Goal: Entertainment & Leisure: Consume media (video, audio)

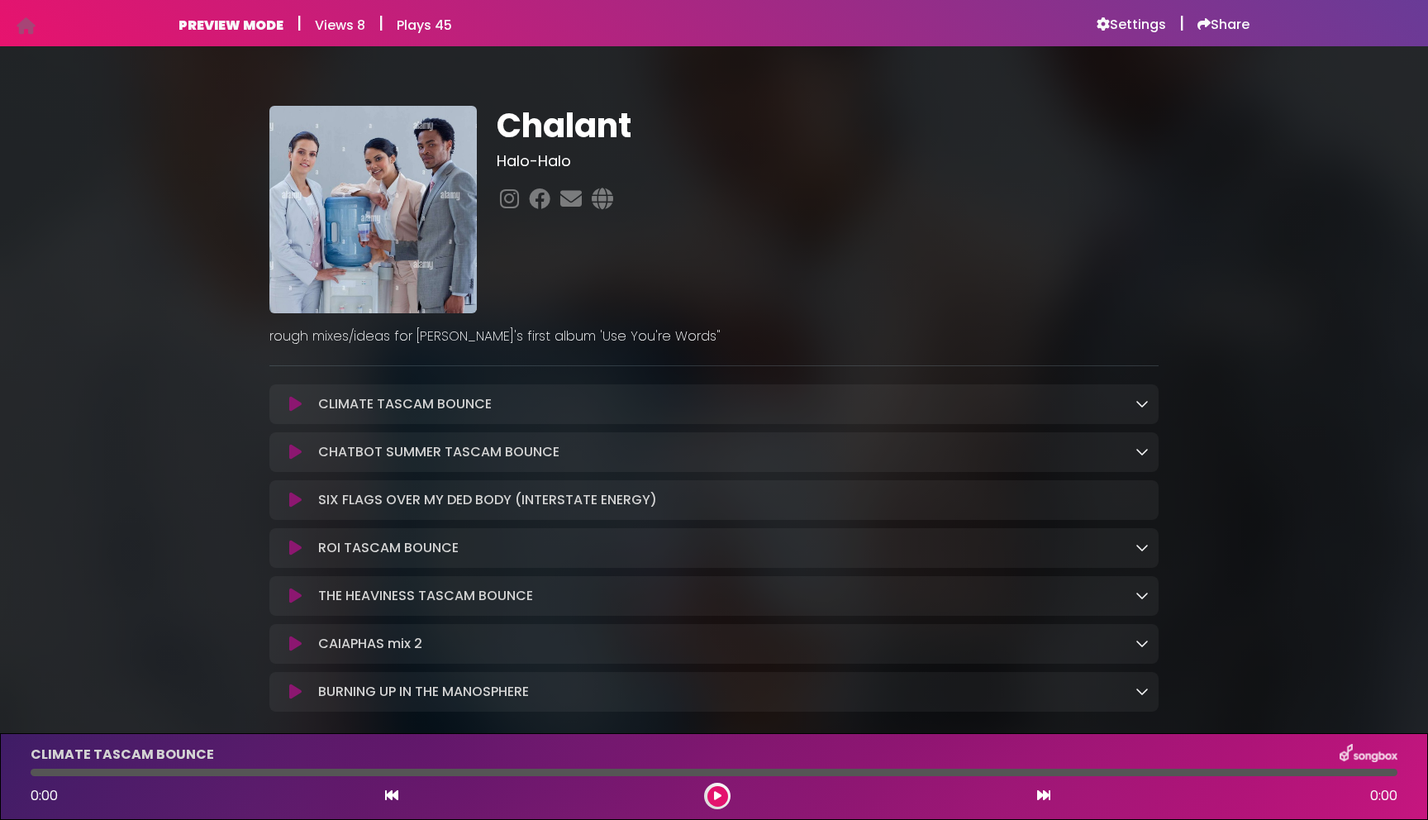
click at [302, 447] on button at bounding box center [295, 452] width 32 height 17
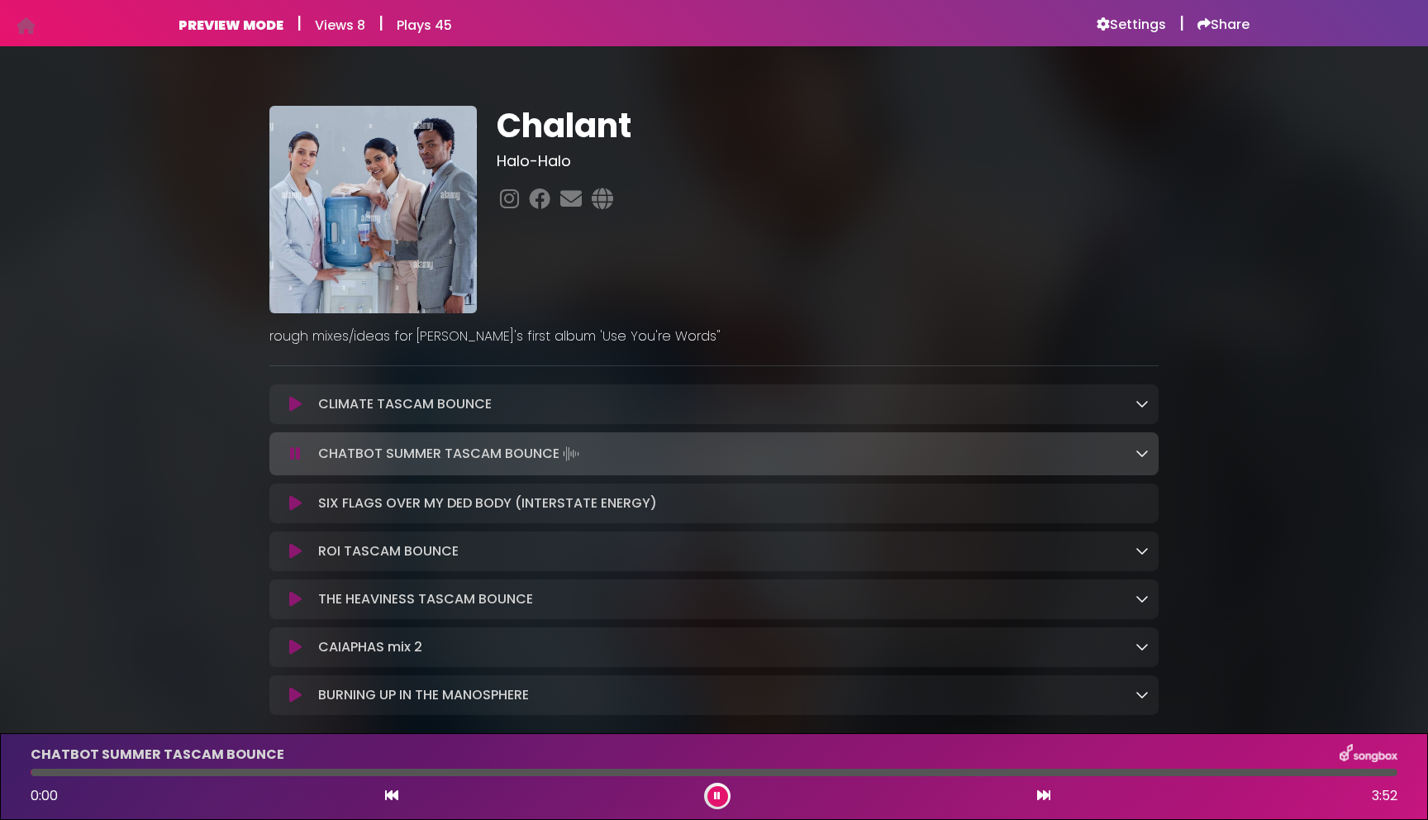
click at [294, 452] on icon at bounding box center [295, 454] width 11 height 17
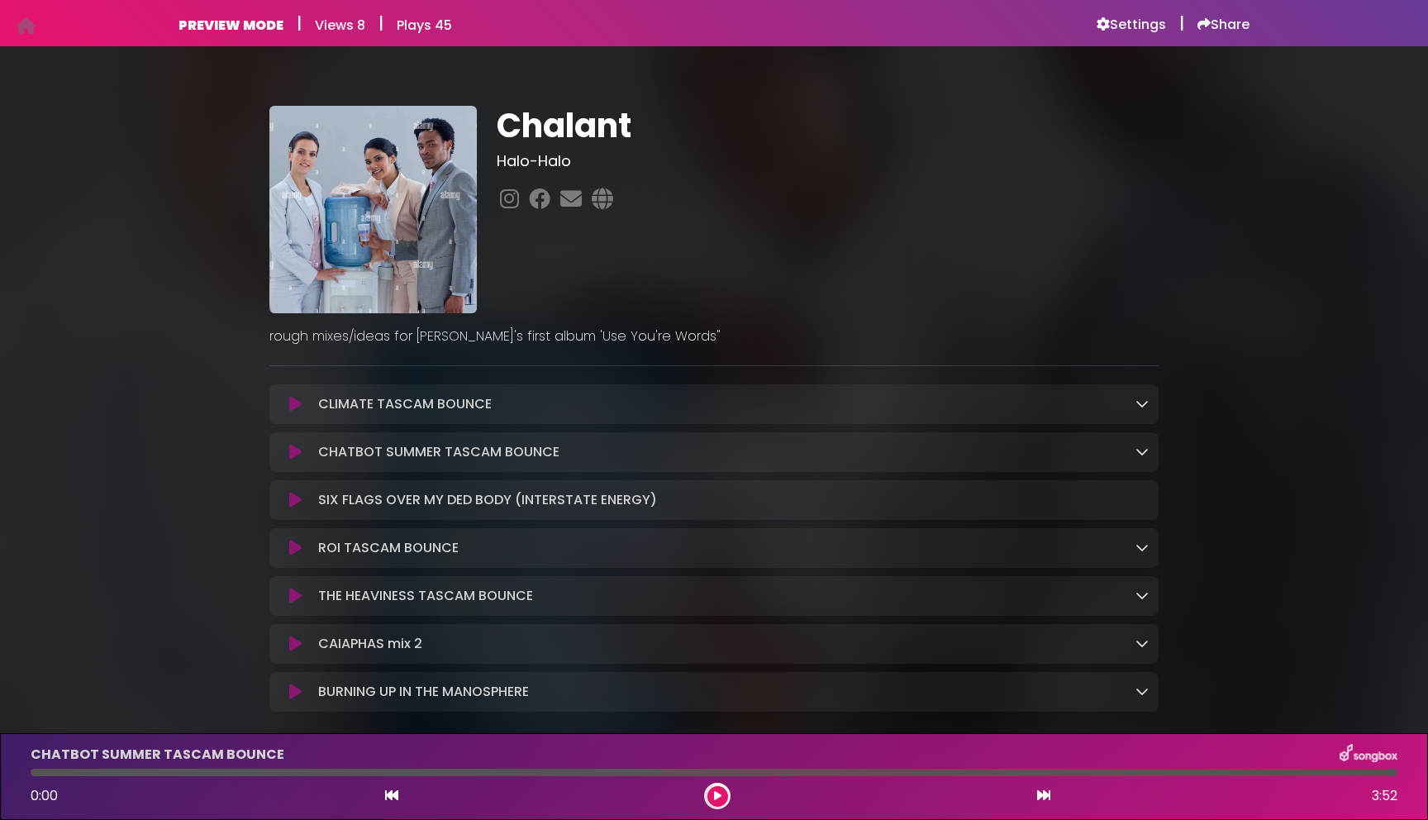
click at [294, 452] on icon at bounding box center [295, 452] width 12 height 17
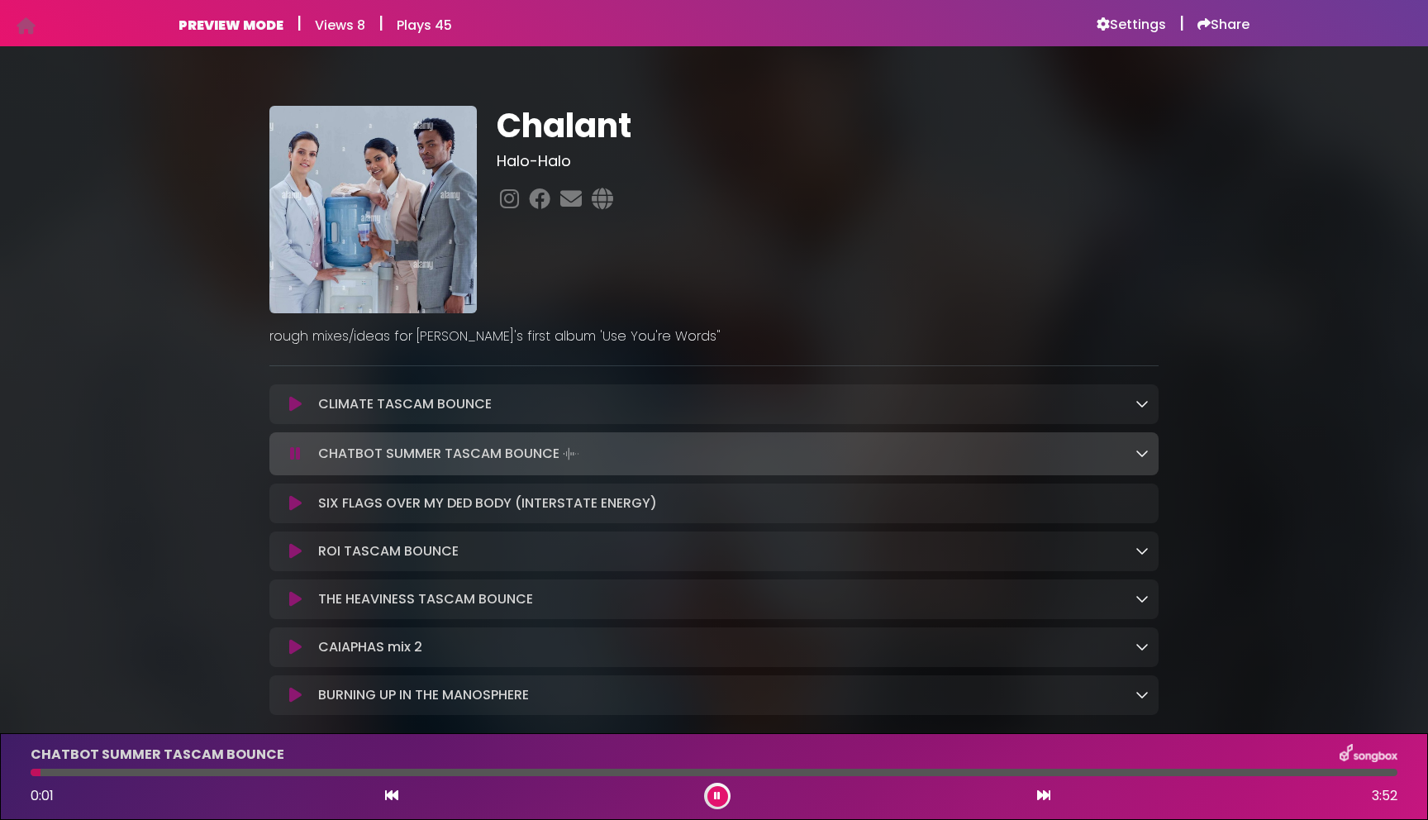
click at [1369, 772] on div at bounding box center [714, 772] width 1367 height 7
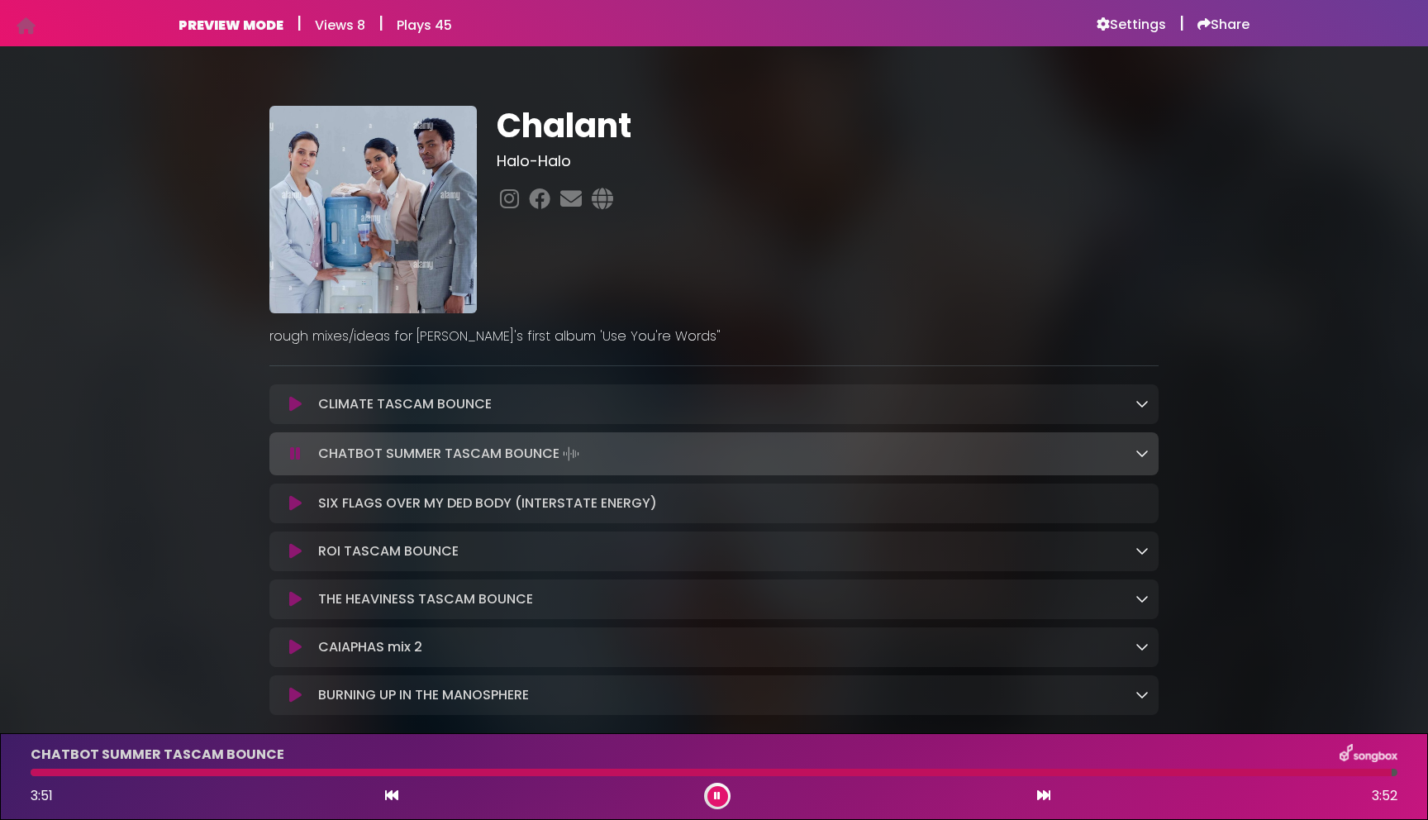
click at [298, 508] on icon at bounding box center [295, 503] width 12 height 17
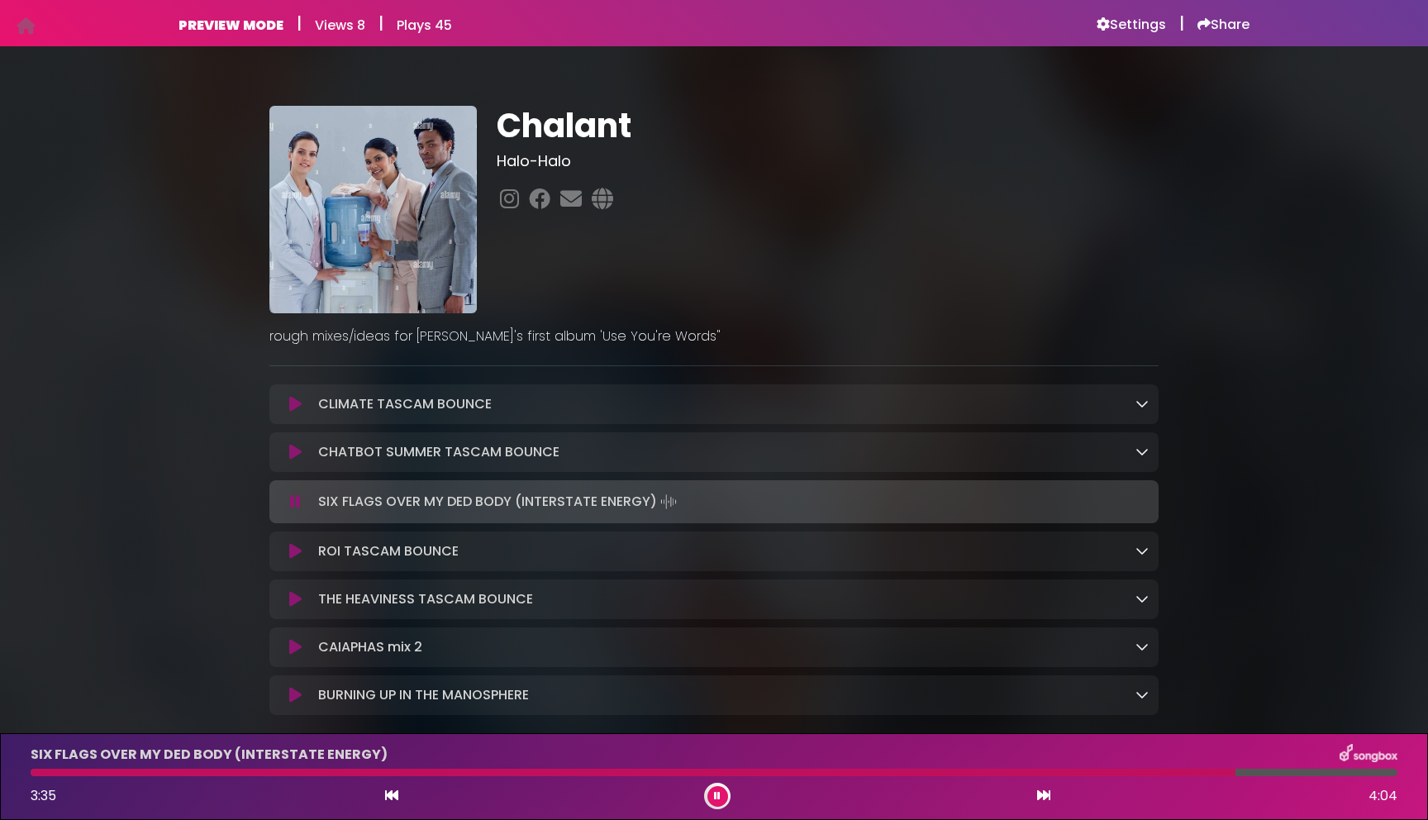
click at [296, 551] on icon at bounding box center [295, 551] width 12 height 17
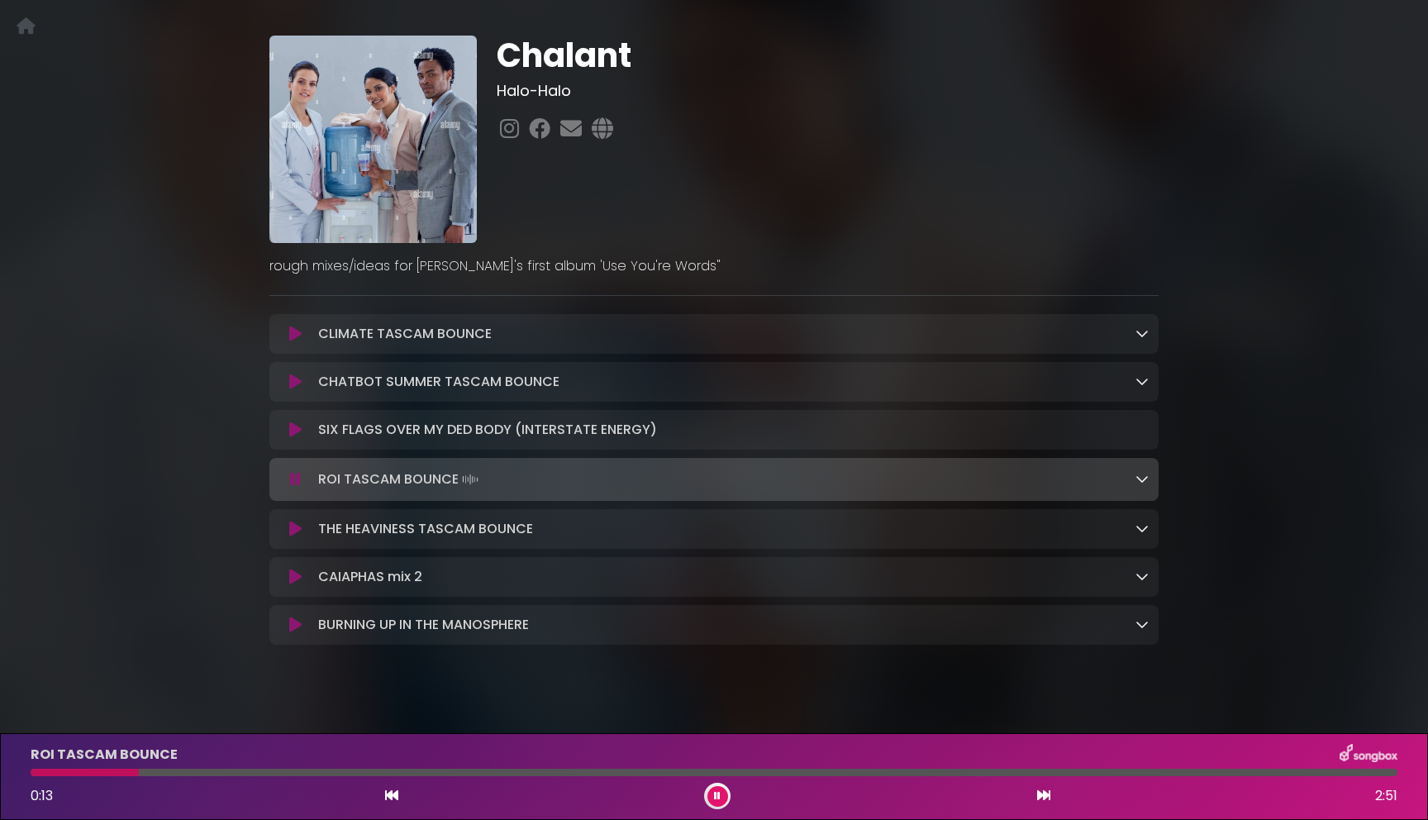
scroll to position [88, 0]
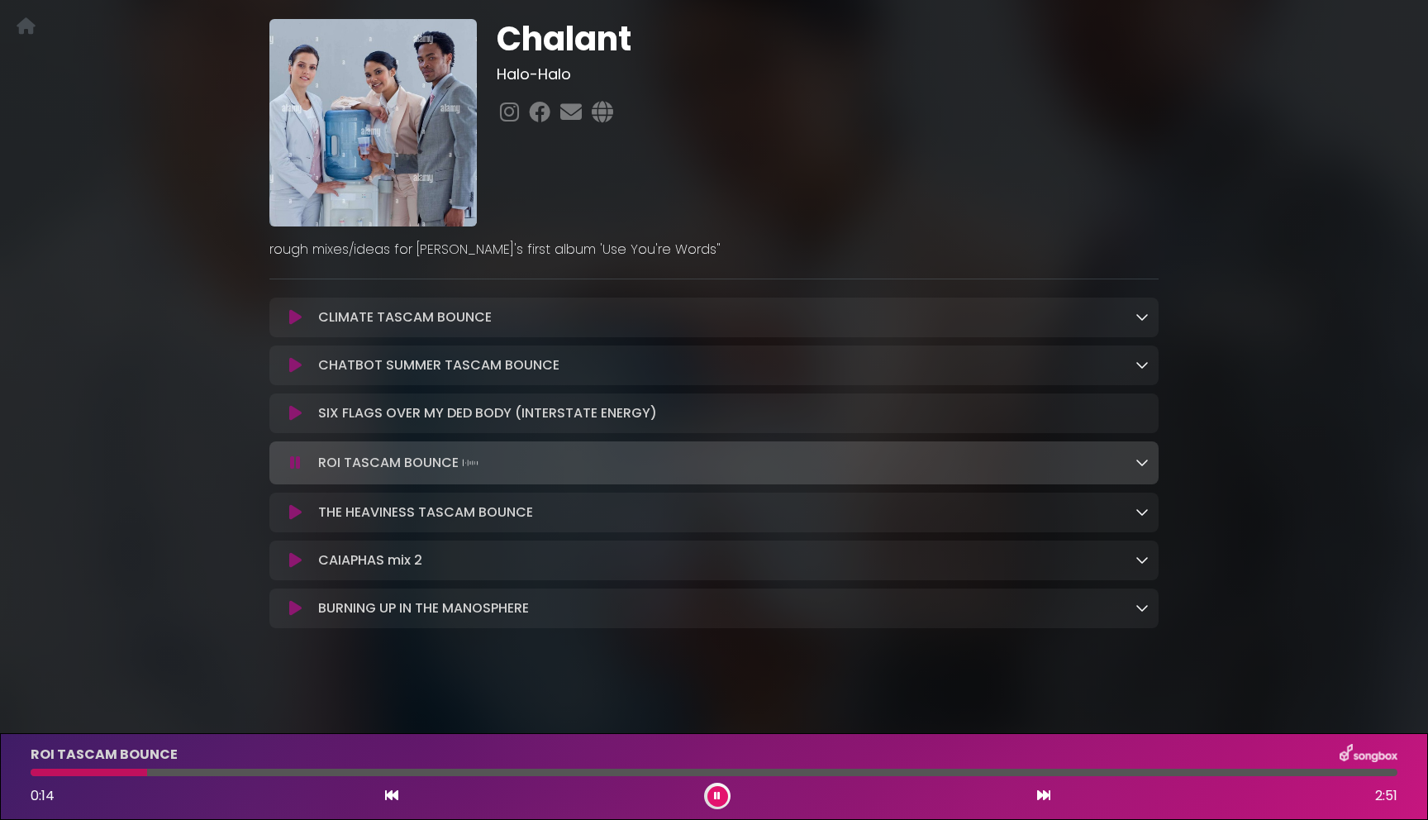
click at [296, 554] on icon at bounding box center [295, 560] width 12 height 17
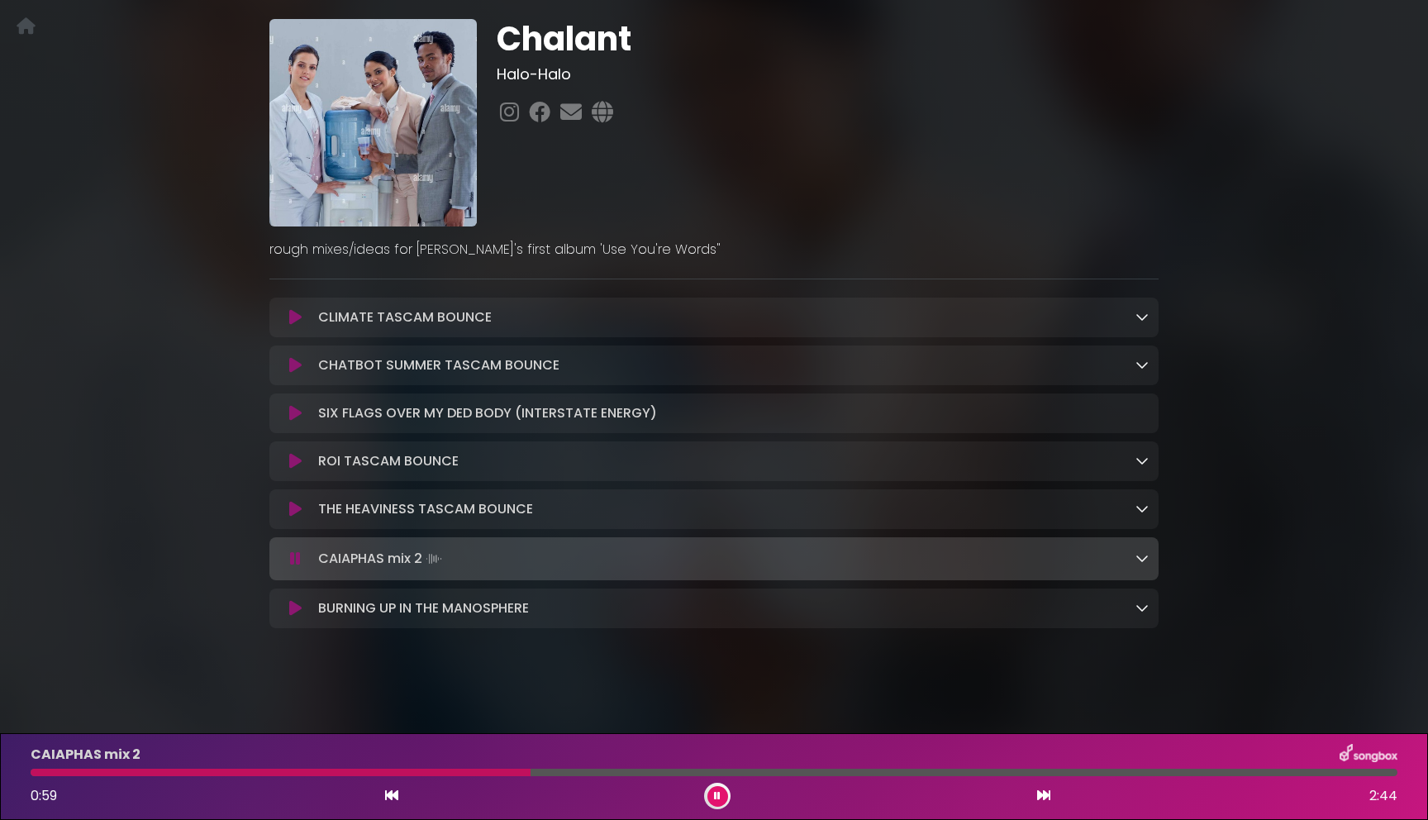
click at [298, 609] on icon at bounding box center [295, 608] width 12 height 17
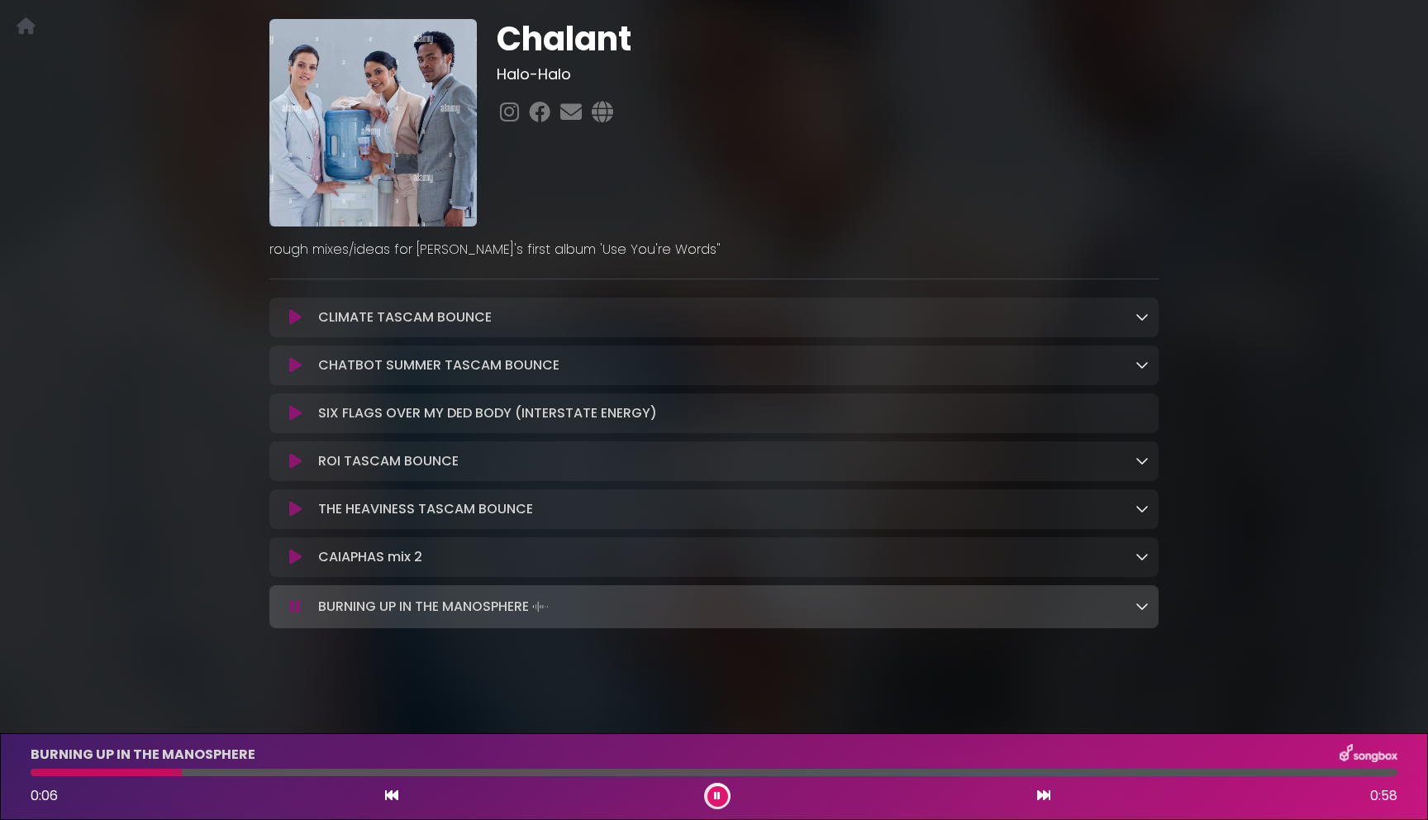
click at [296, 315] on icon at bounding box center [295, 317] width 12 height 17
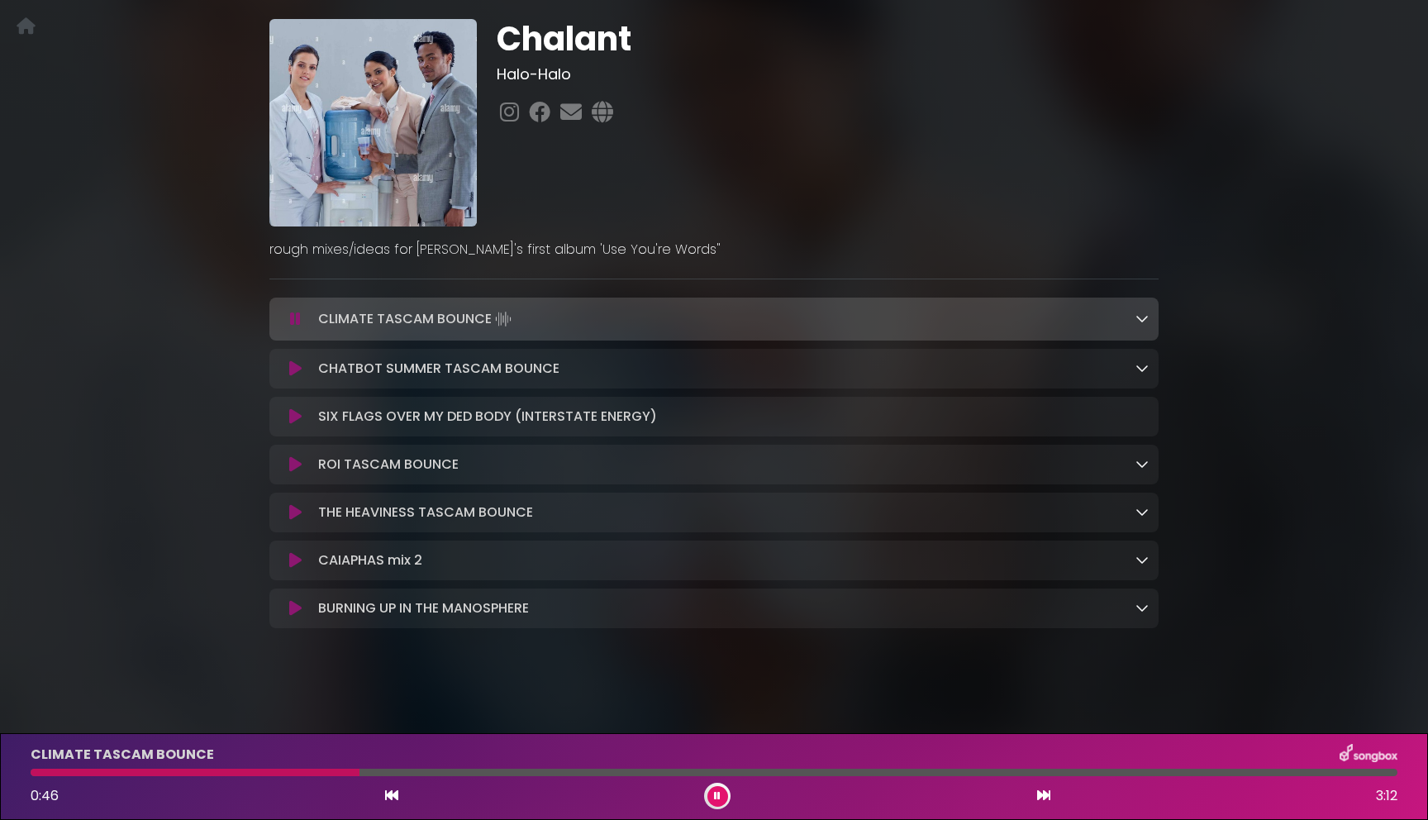
click at [160, 334] on div "Chalant Halo-Halo ×" at bounding box center [714, 317] width 1428 height 677
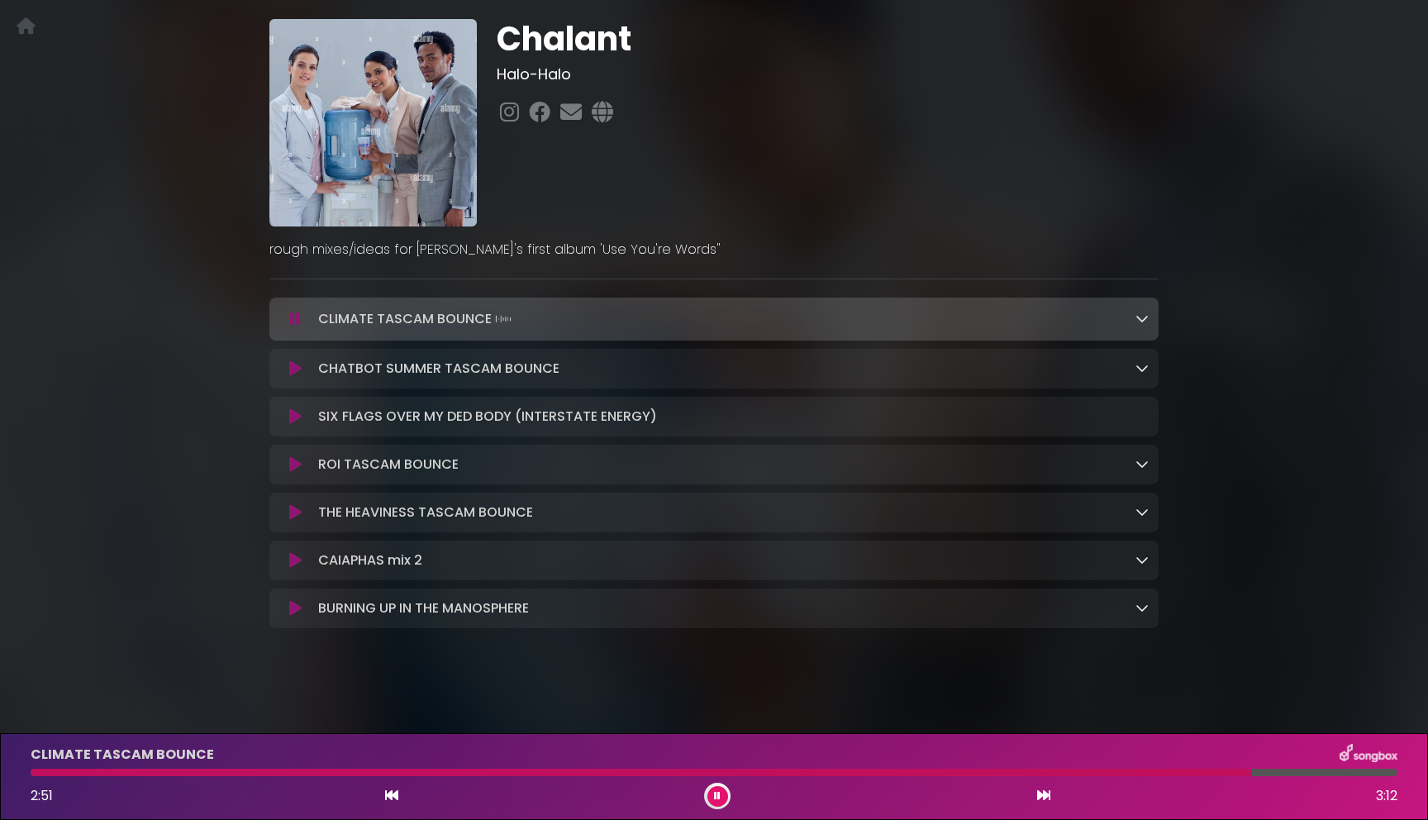
click at [293, 368] on icon at bounding box center [295, 368] width 12 height 17
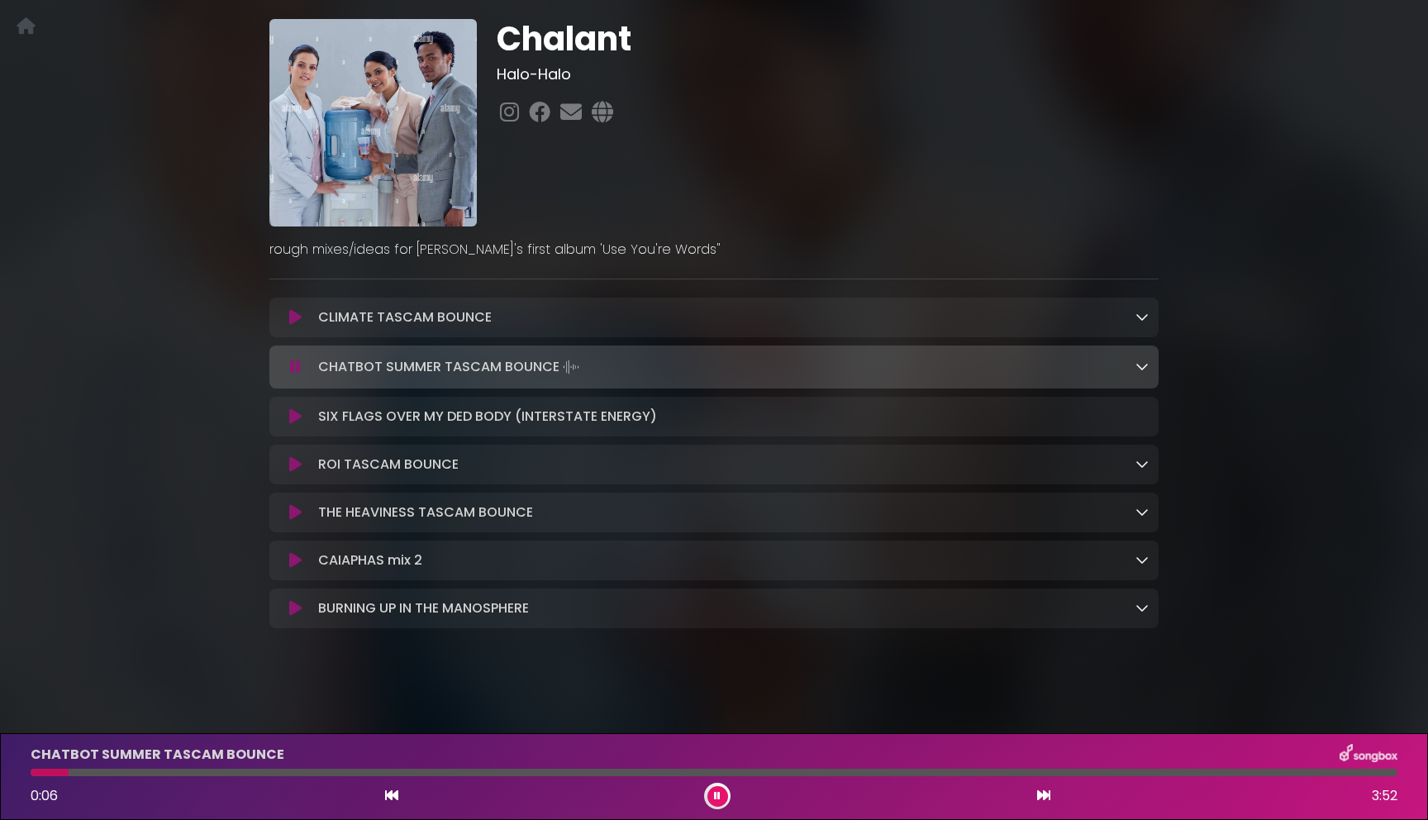
click at [306, 770] on div at bounding box center [714, 772] width 1367 height 7
click at [288, 417] on button at bounding box center [295, 416] width 32 height 17
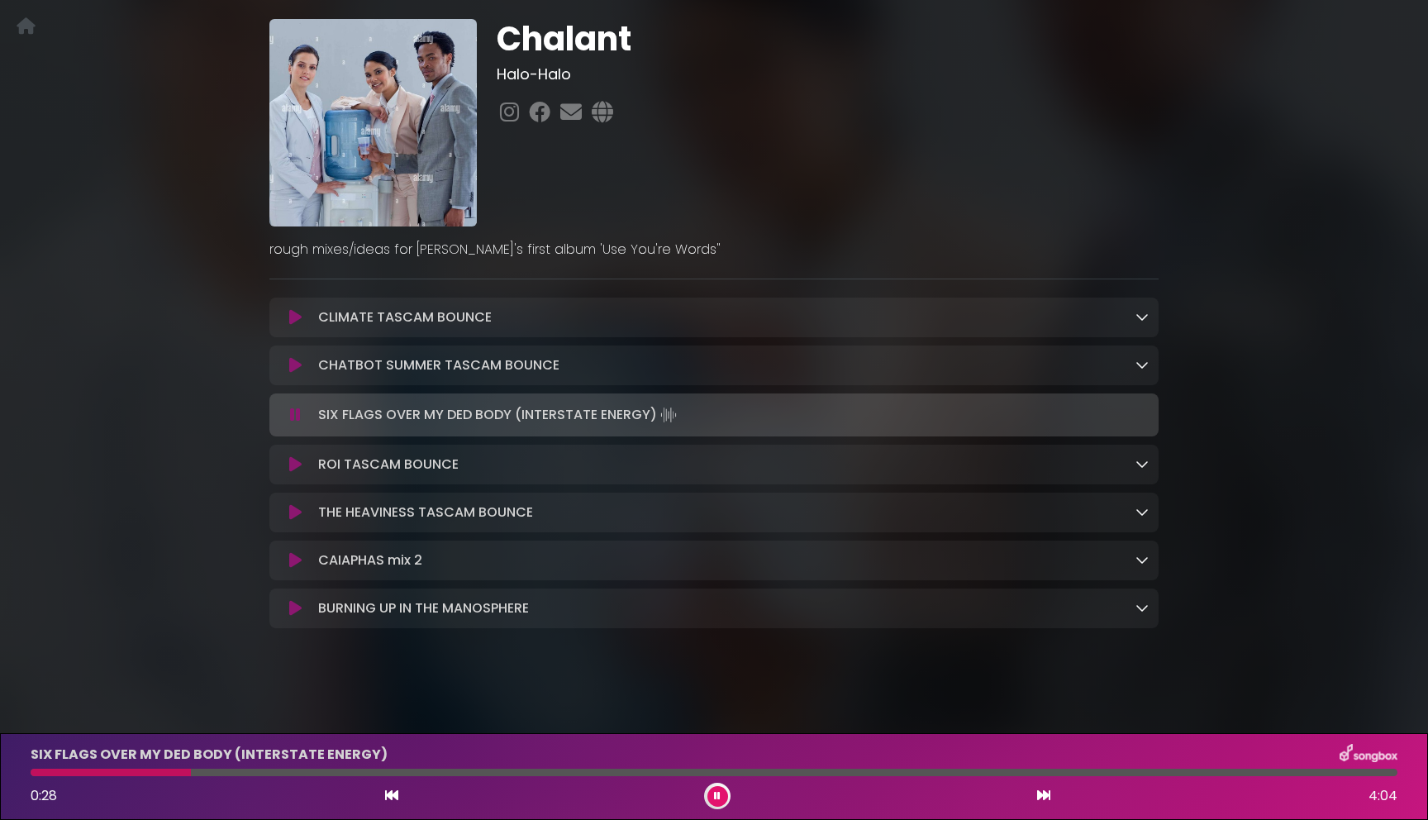
click at [161, 348] on div "Chalant Halo-Halo ×" at bounding box center [714, 317] width 1428 height 677
click at [865, 767] on div "SIX FLAGS OVER MY DED BODY (INTERSTATE ENERGY) 0:39 4:04" at bounding box center [714, 776] width 1387 height 65
click at [867, 774] on div at bounding box center [714, 772] width 1367 height 7
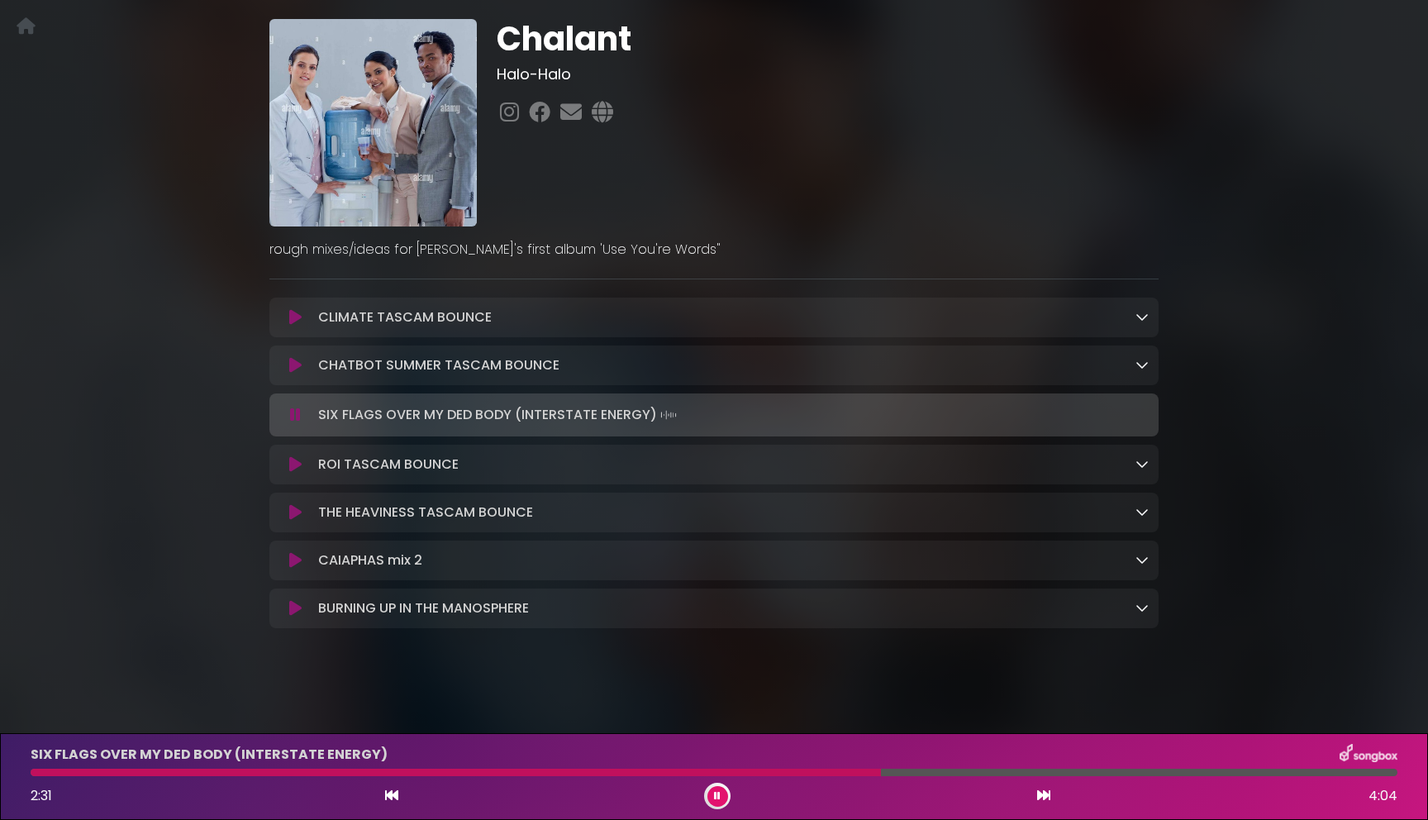
click at [847, 774] on div at bounding box center [456, 772] width 851 height 7
click at [294, 509] on icon at bounding box center [295, 512] width 12 height 17
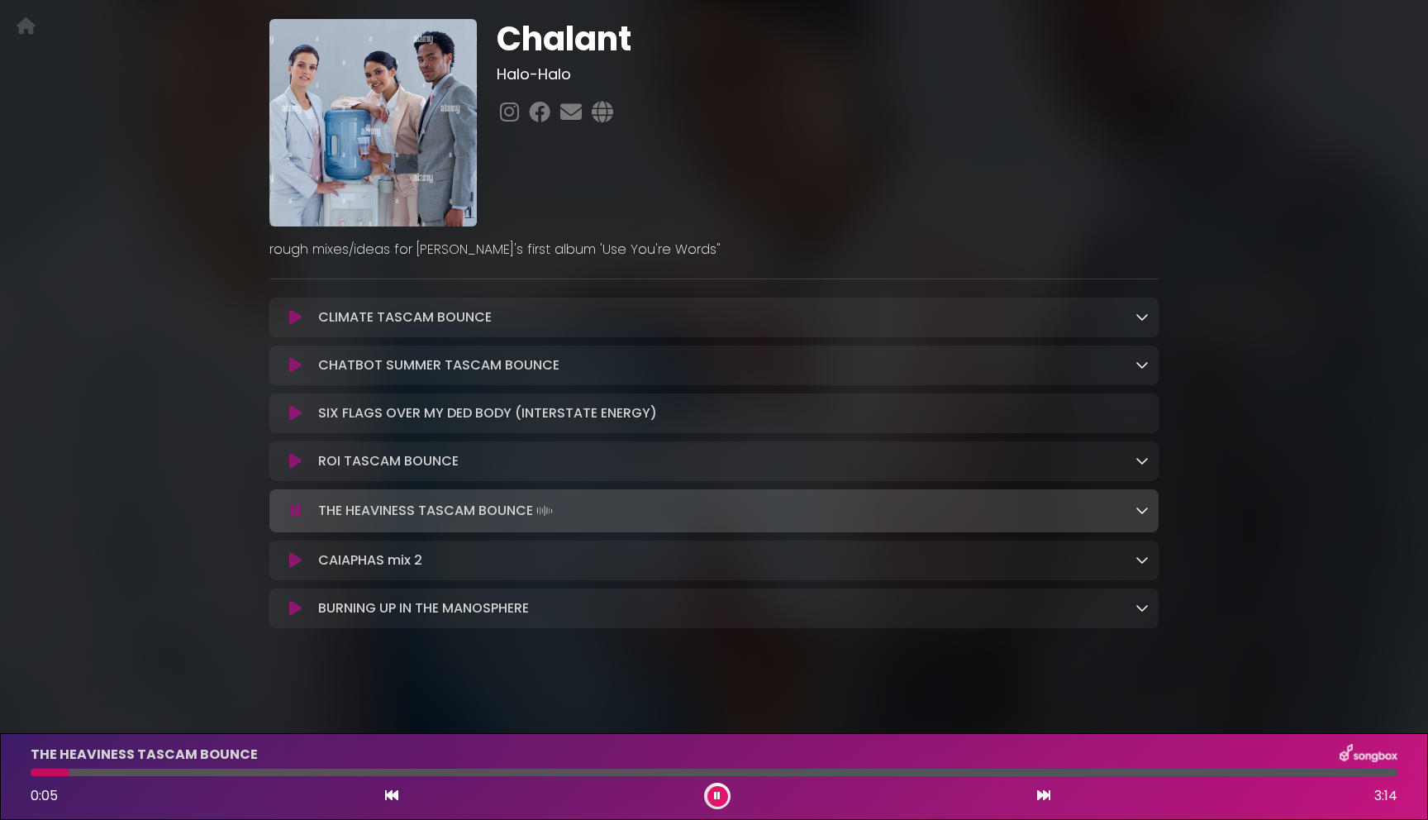
click at [717, 800] on icon at bounding box center [717, 796] width 7 height 10
